Goal: Transaction & Acquisition: Purchase product/service

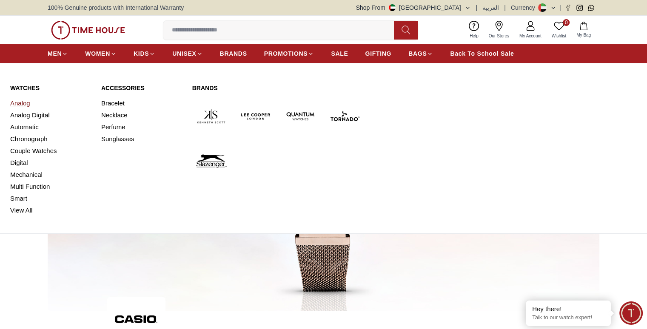
click at [26, 99] on link "Analog" at bounding box center [50, 103] width 81 height 12
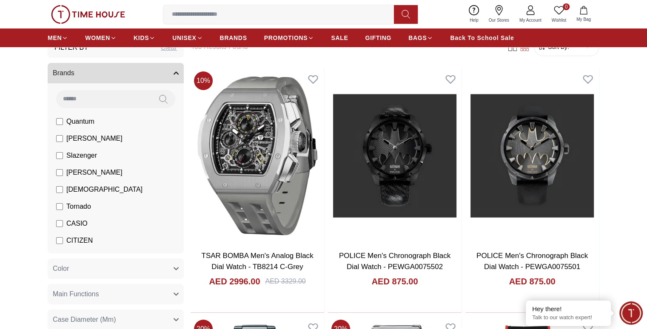
scroll to position [85, 0]
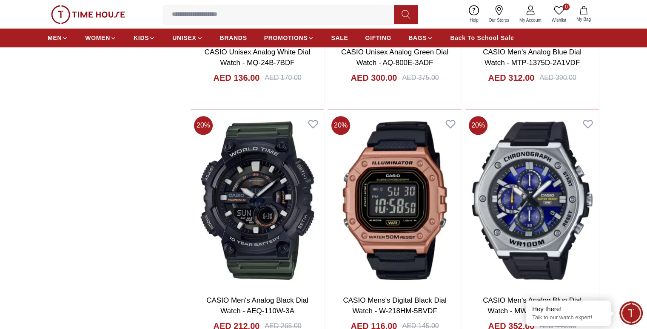
scroll to position [1020, 0]
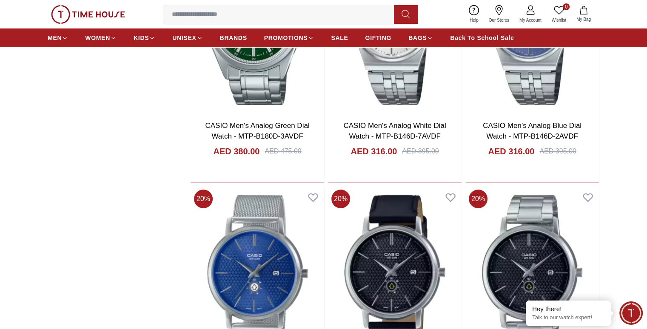
scroll to position [3188, 0]
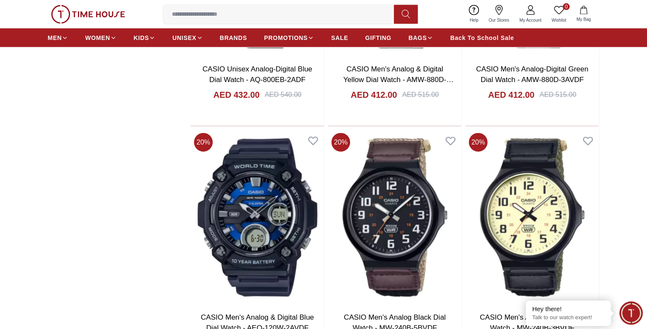
scroll to position [5314, 0]
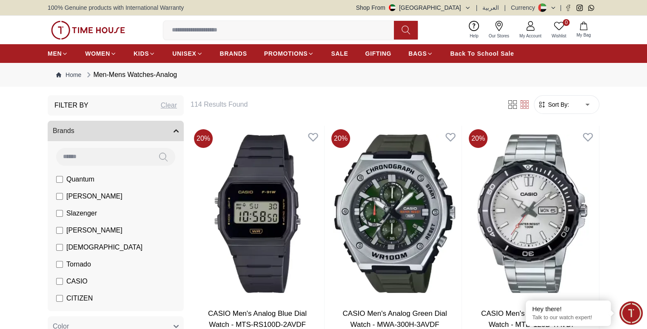
click at [199, 33] on input at bounding box center [281, 30] width 237 height 17
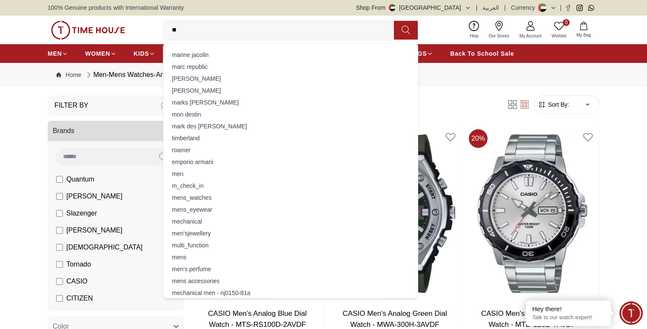
type input "***"
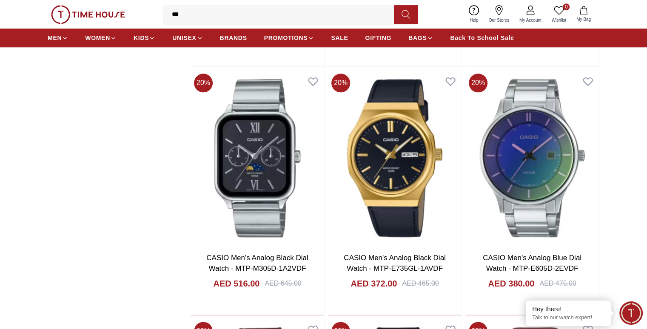
scroll to position [1063, 0]
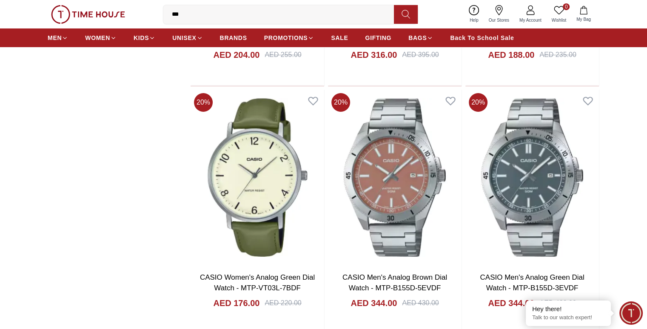
scroll to position [3061, 0]
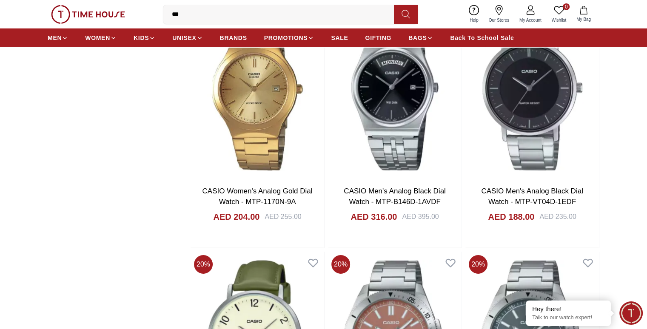
scroll to position [2848, 0]
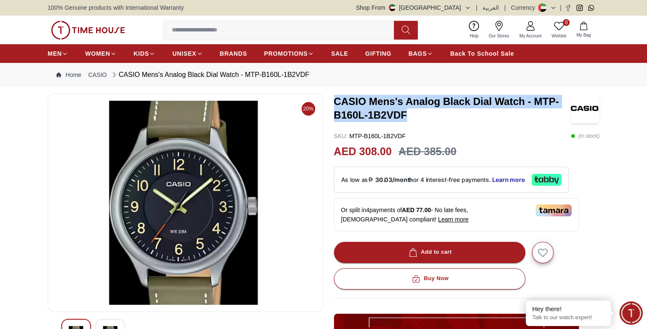
drag, startPoint x: 336, startPoint y: 99, endPoint x: 408, endPoint y: 115, distance: 74.0
click at [408, 115] on h3 "CASIO Mens's Analog Black Dial Watch - MTP-B160L-1B2VDF" at bounding box center [452, 108] width 236 height 27
copy h3 "CASIO Mens's Analog Black Dial Watch - MTP-B160L-1B2VDF"
